Goal: Check status: Check status

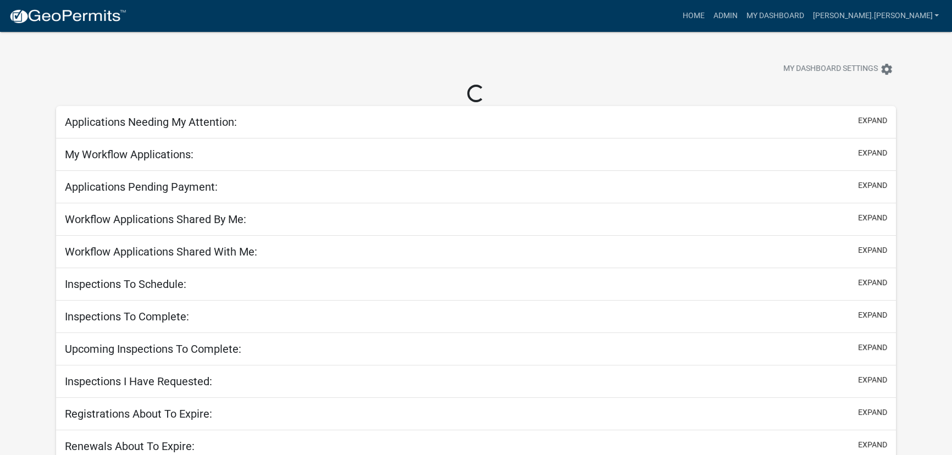
select select "3: 100"
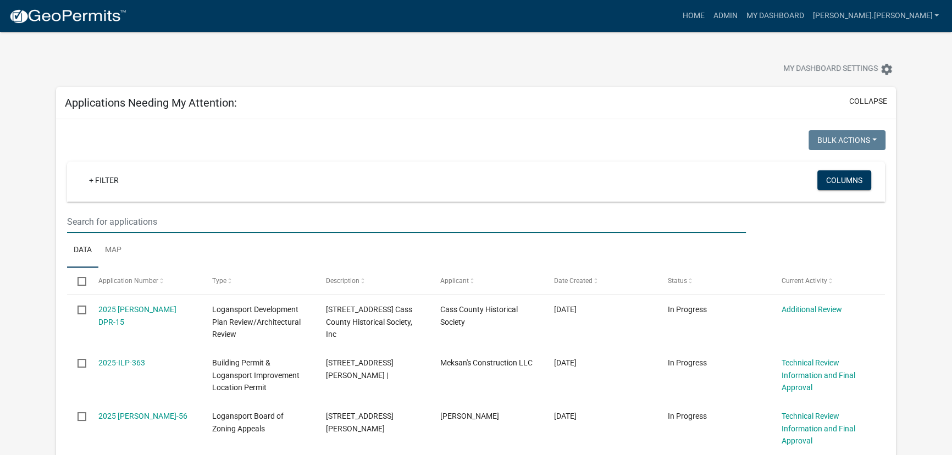
click at [207, 225] on input "text" at bounding box center [406, 221] width 679 height 23
type input "i"
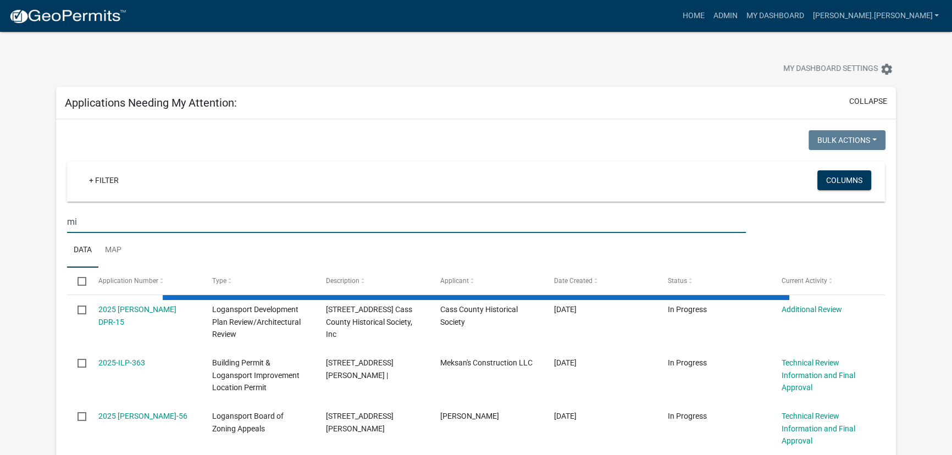
type input "m"
click at [115, 226] on input "text" at bounding box center [406, 221] width 679 height 23
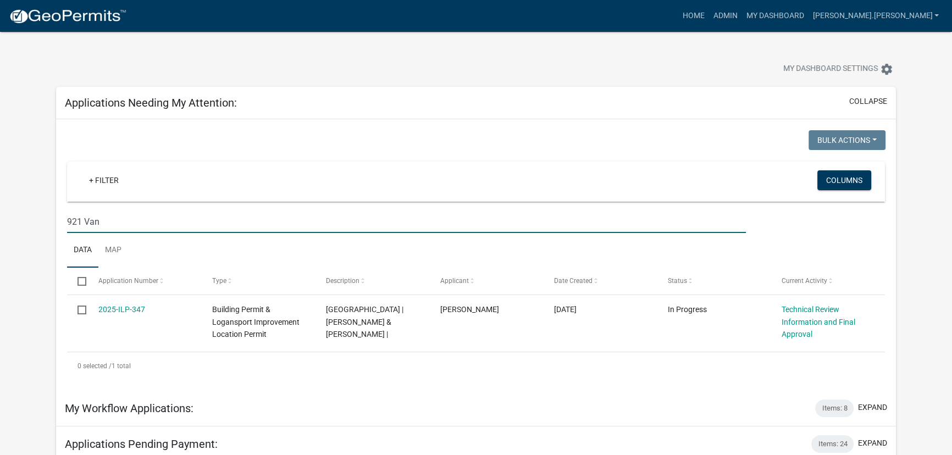
type input "921 Van"
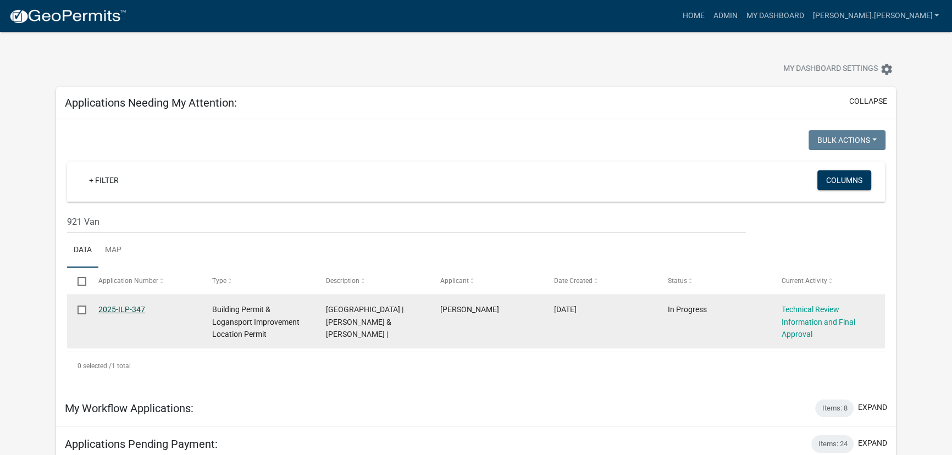
click at [125, 308] on link "2025-ILP-347" at bounding box center [121, 309] width 47 height 9
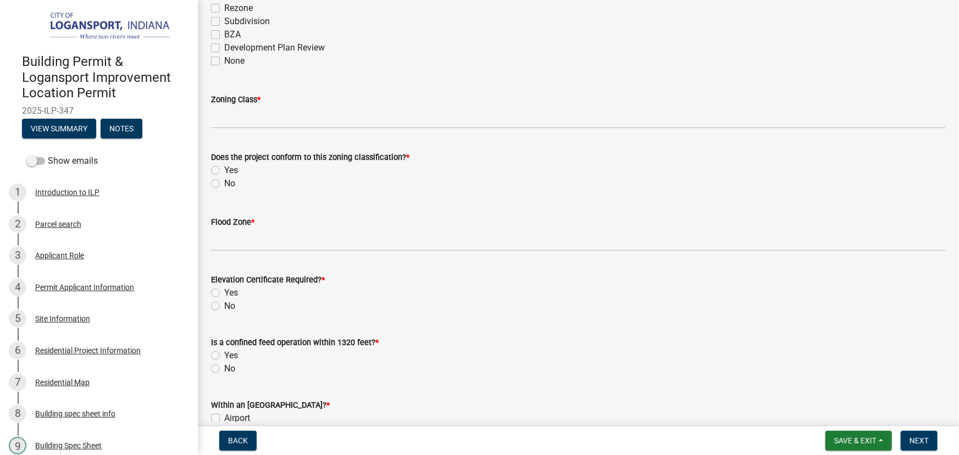
scroll to position [199, 0]
click at [64, 349] on div "Residential Project Information" at bounding box center [87, 351] width 105 height 8
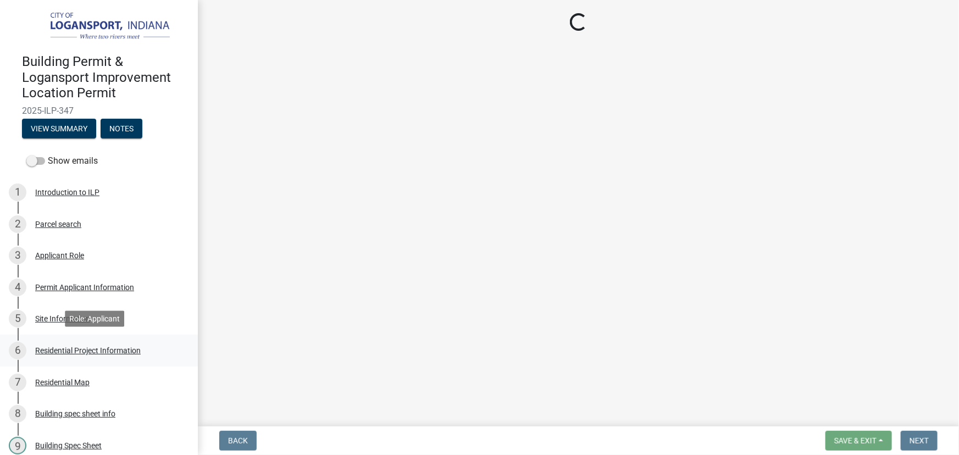
scroll to position [0, 0]
select select "b8a7655a-e911-4aac-a321-69e5bfba2fef"
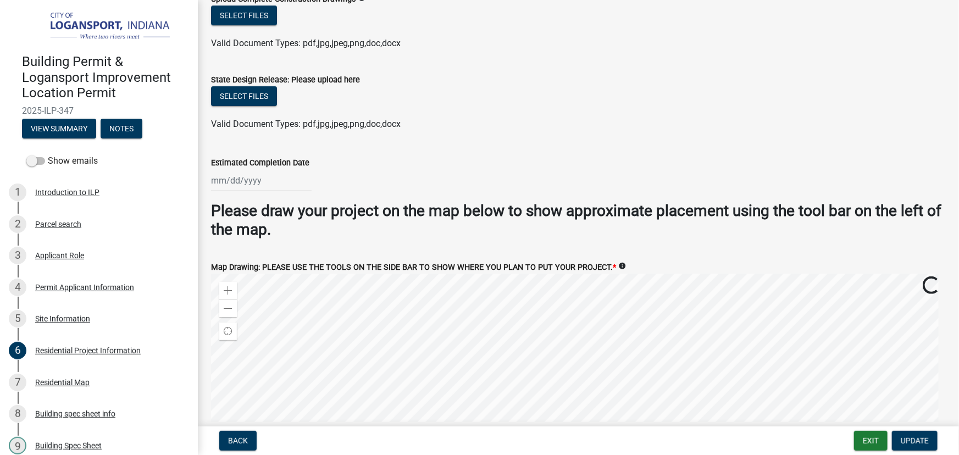
scroll to position [2122, 0]
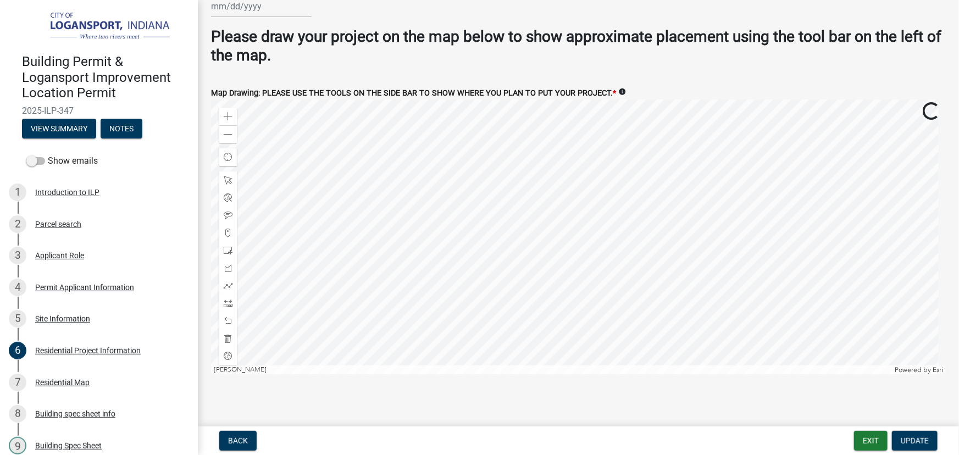
click at [521, 126] on div at bounding box center [578, 236] width 735 height 275
